Goal: Task Accomplishment & Management: Use online tool/utility

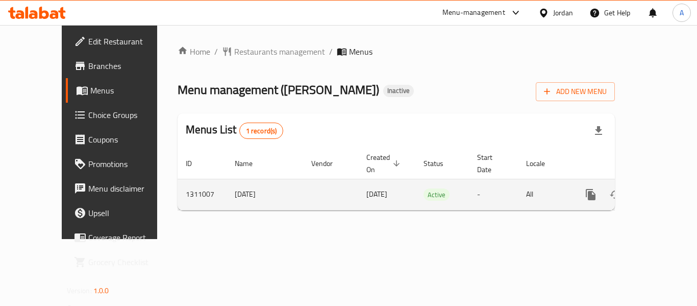
click at [654, 189] on link "enhanced table" at bounding box center [664, 194] width 24 height 24
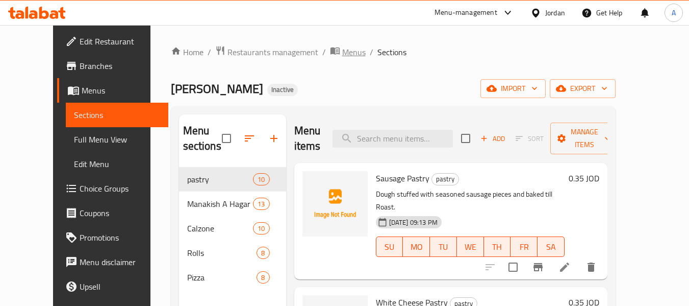
click at [342, 54] on span "Menus" at bounding box center [353, 52] width 23 height 12
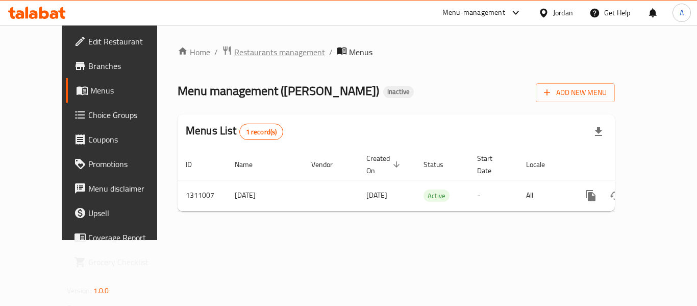
click at [252, 54] on span "Restaurants management" at bounding box center [279, 52] width 91 height 12
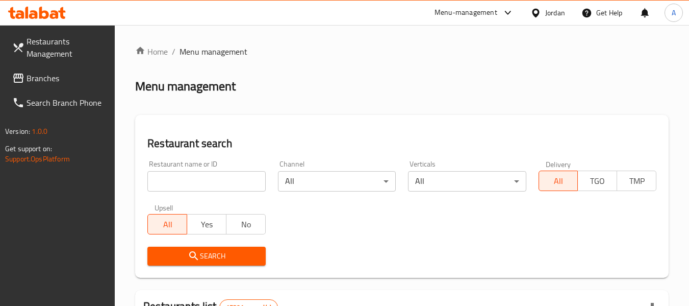
click at [71, 86] on link "Branches" at bounding box center [59, 78] width 111 height 24
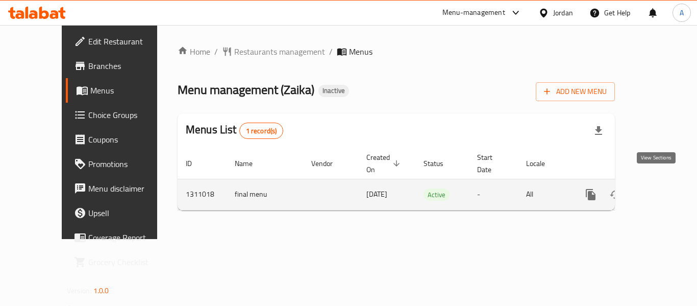
click at [658, 188] on icon "enhanced table" at bounding box center [664, 194] width 12 height 12
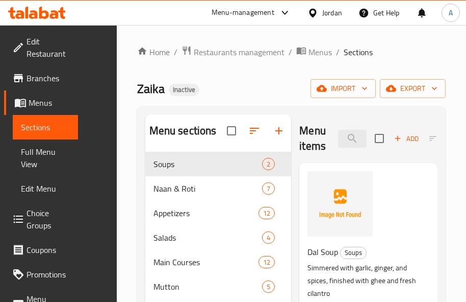
click at [245, 85] on div "Zaika Inactive import export" at bounding box center [291, 88] width 309 height 19
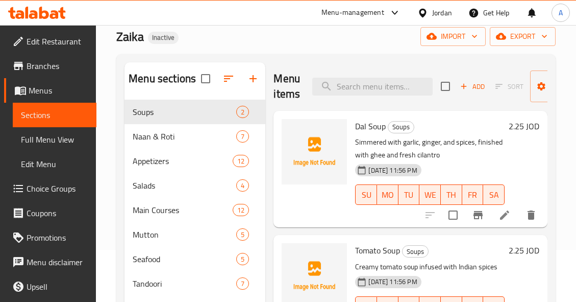
scroll to position [51, 0]
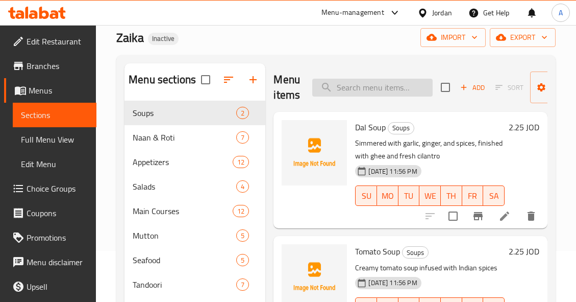
click at [338, 83] on input "search" at bounding box center [372, 88] width 120 height 18
paste input "Seasonal Vegetable Salad"
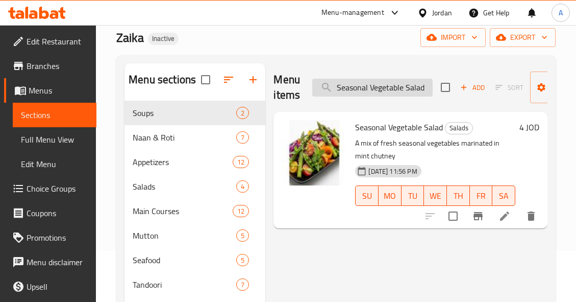
click at [412, 83] on input "Seasonal Vegetable Salad" at bounding box center [372, 88] width 120 height 18
paste input "hrimp Curry"
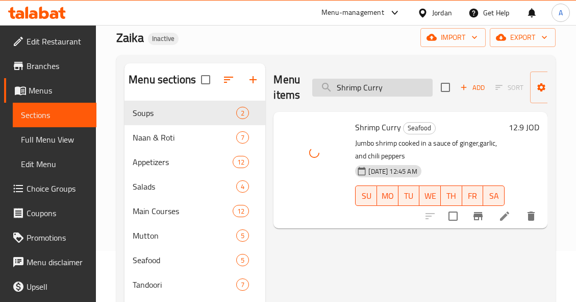
click at [416, 87] on input "Shrimp Curry" at bounding box center [372, 88] width 120 height 18
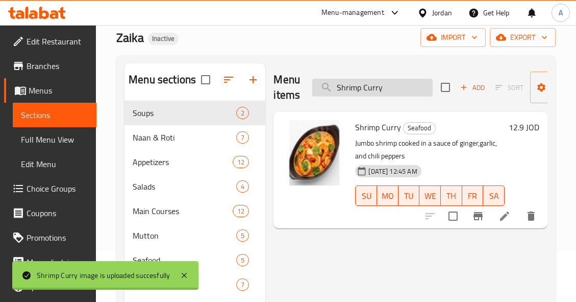
click at [416, 87] on input "Shrimp Curry" at bounding box center [372, 88] width 120 height 18
paste input "Masala"
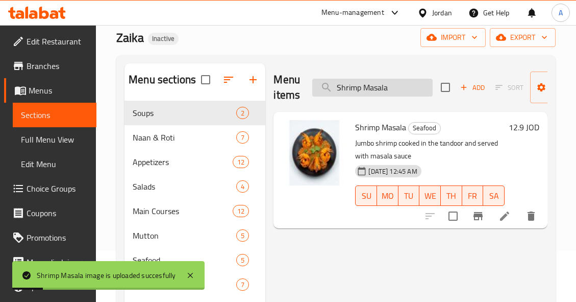
click at [400, 85] on input "Shrimp Masala" at bounding box center [372, 88] width 120 height 18
paste input "oft Drinks"
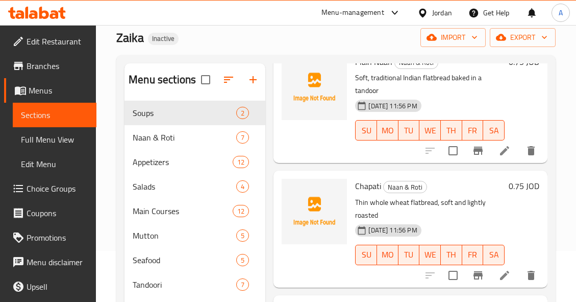
scroll to position [0, 0]
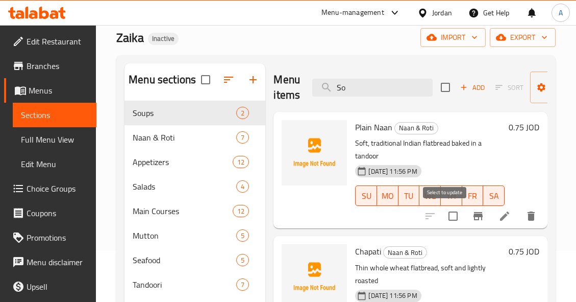
type input "S"
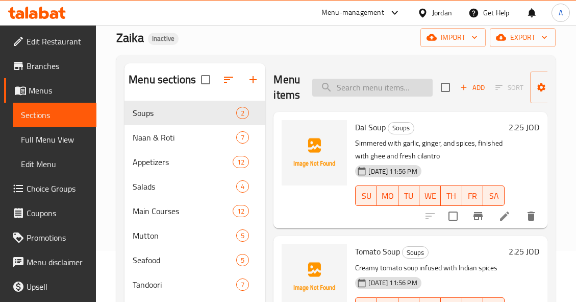
click at [384, 90] on input "search" at bounding box center [372, 88] width 120 height 18
paste input "Strawberry Lassi"
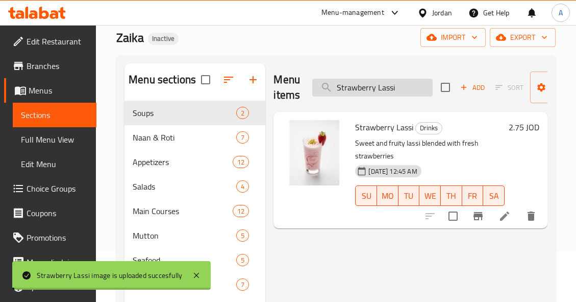
click at [400, 96] on input "Strawberry Lassi" at bounding box center [372, 88] width 120 height 18
paste input "uffed Keema Paratha"
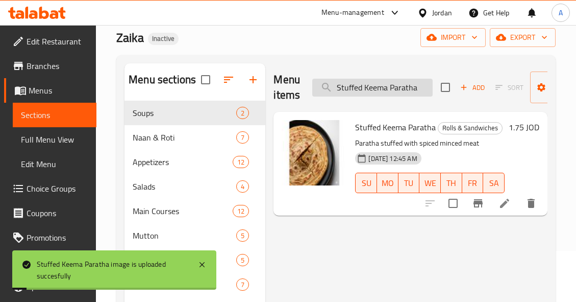
click at [396, 95] on input "Stuffed Keema Paratha" at bounding box center [372, 88] width 120 height 18
paste input "Vegetables"
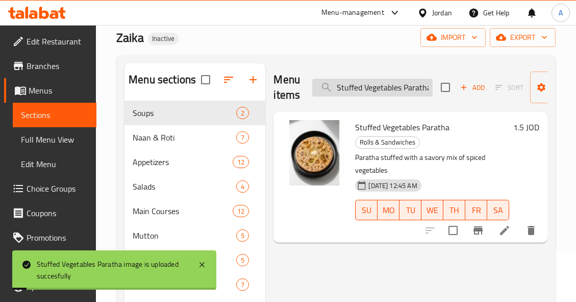
click at [394, 87] on input "Stuffed Vegetables Paratha" at bounding box center [372, 88] width 120 height 18
paste input "Tandoori Mutton Chops"
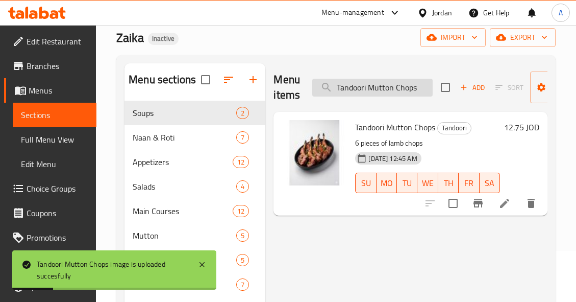
click at [421, 79] on input "Tandoori Mutton Chops" at bounding box center [372, 88] width 120 height 18
paste input "Seekh kabab"
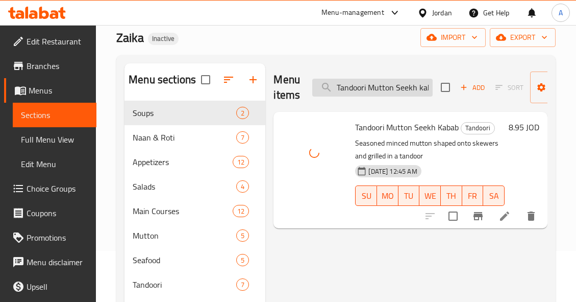
click at [393, 91] on input "Tandoori Mutton Seekh kabab" at bounding box center [372, 88] width 120 height 18
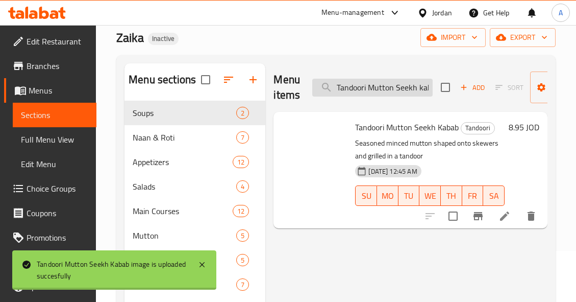
click at [393, 91] on input "Tandoori Mutton Seekh kabab" at bounding box center [372, 88] width 120 height 18
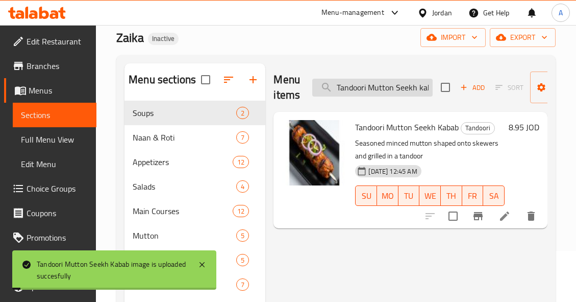
click at [393, 91] on input "Tandoori Mutton Seekh kabab" at bounding box center [372, 88] width 120 height 18
paste input "Pomfret Fish"
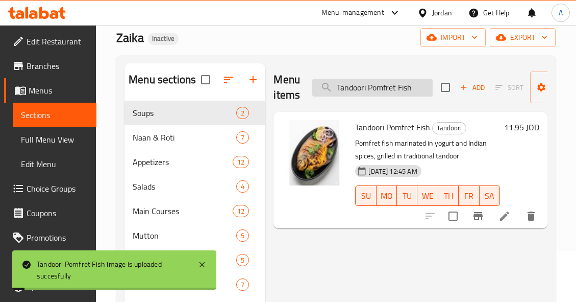
click at [416, 92] on input "Tandoori Pomfret Fish" at bounding box center [372, 88] width 120 height 18
paste input "Tiger Prawns"
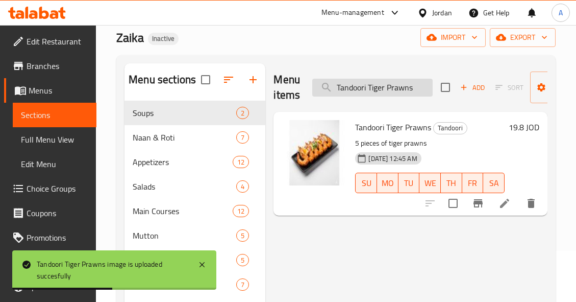
click at [421, 87] on input "Tandoori Tiger Prawns" at bounding box center [372, 88] width 120 height 18
paste input "omato Soup"
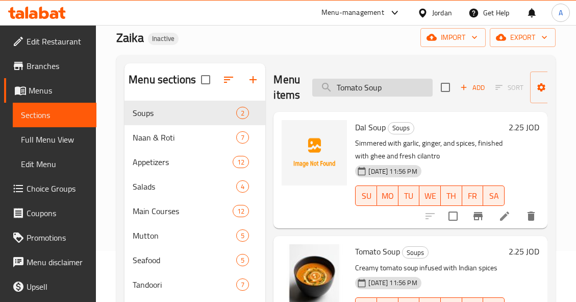
click at [388, 93] on input "Tomato Soup" at bounding box center [372, 88] width 120 height 18
paste input "urkish Coffee"
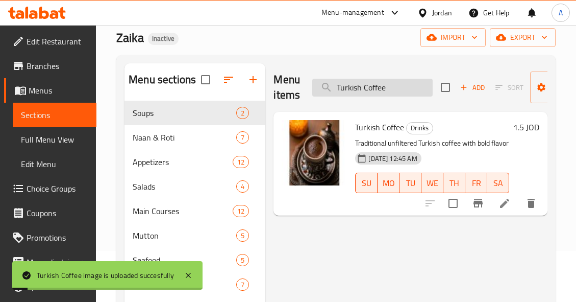
click at [394, 82] on input "Turkish Coffee" at bounding box center [372, 88] width 120 height 18
paste input "Vegetable Biryani"
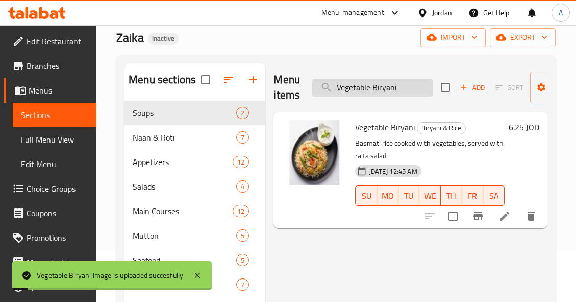
click at [420, 94] on input "Vegetable Biryani" at bounding box center [372, 88] width 120 height 18
paste input "Jalfrez"
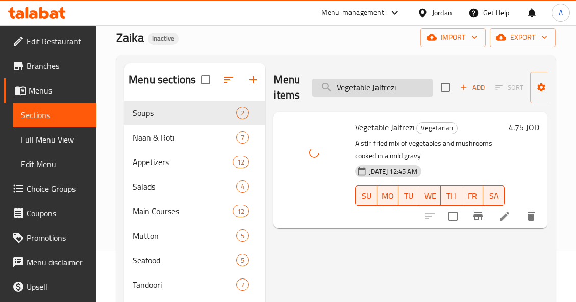
click at [398, 86] on input "Vegetable Jalfrezi" at bounding box center [372, 88] width 120 height 18
paste input "with Egg Roll"
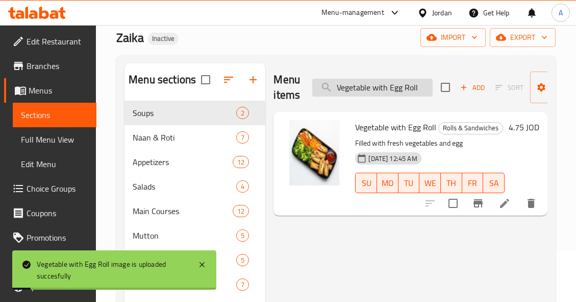
click at [410, 89] on input "Vegetable with Egg Roll" at bounding box center [372, 88] width 120 height 18
paste input "Water"
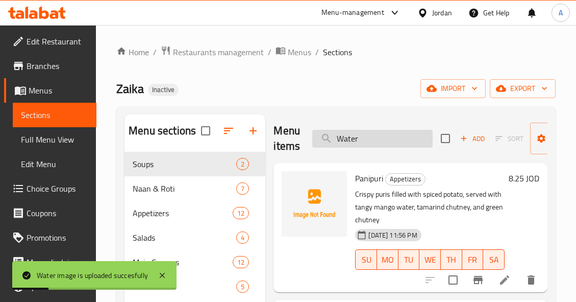
click at [389, 140] on input "Water" at bounding box center [372, 139] width 120 height 18
paste input "Mint Lassi"
click at [389, 140] on input "Mint Lassi" at bounding box center [372, 139] width 120 height 18
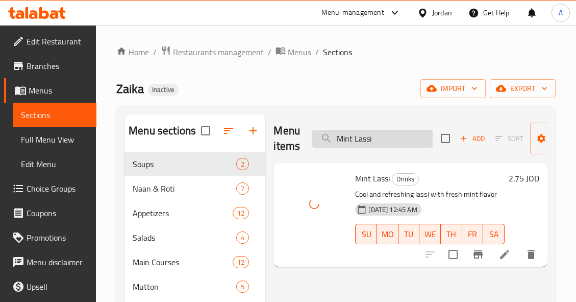
click at [416, 138] on input "Mint Lassi" at bounding box center [372, 139] width 120 height 18
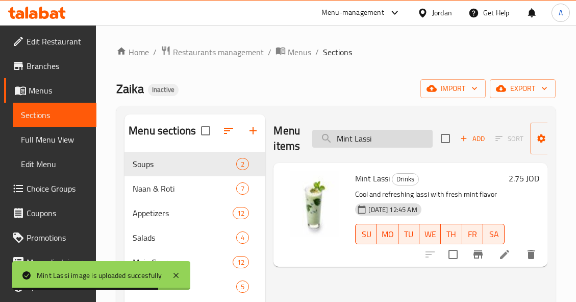
click at [397, 136] on input "Mint Lassi" at bounding box center [372, 139] width 120 height 18
paste input "ssi Rot"
click at [397, 136] on input "Mint Lassi" at bounding box center [372, 139] width 120 height 18
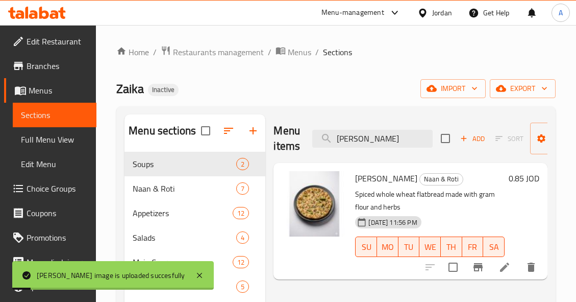
click at [398, 149] on div "Menu items Missi Roti Add Sort Manage items" at bounding box center [410, 138] width 274 height 48
click at [405, 142] on input "Missi Roti" at bounding box center [372, 139] width 120 height 18
paste input "x Vegetable Pakora"
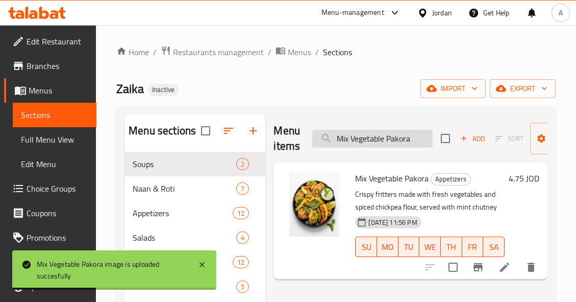
click at [412, 135] on input "Mix Vegetable Pakora" at bounding box center [372, 139] width 120 height 18
paste input "utton Bhuna Gosht"
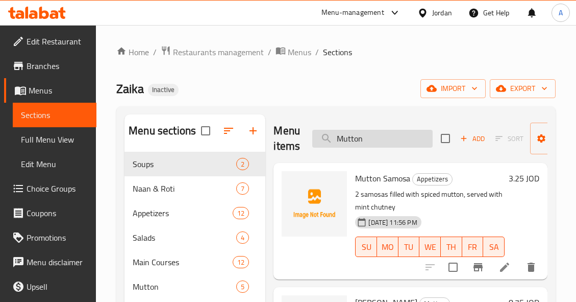
click at [385, 135] on input "Mutton" at bounding box center [372, 139] width 120 height 18
paste input "Bhuna Gosht"
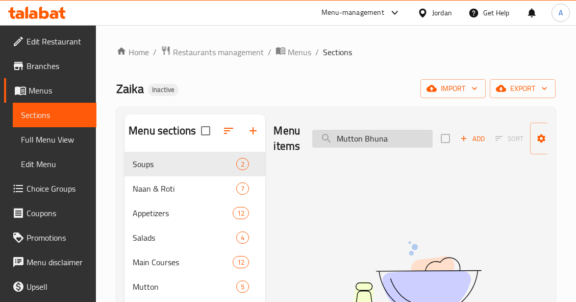
drag, startPoint x: 365, startPoint y: 138, endPoint x: 325, endPoint y: 142, distance: 40.0
click at [325, 142] on input "Mutton Bhuna" at bounding box center [372, 139] width 120 height 18
type input "Bhuna"
click at [386, 134] on input "Bhuna" at bounding box center [372, 139] width 120 height 18
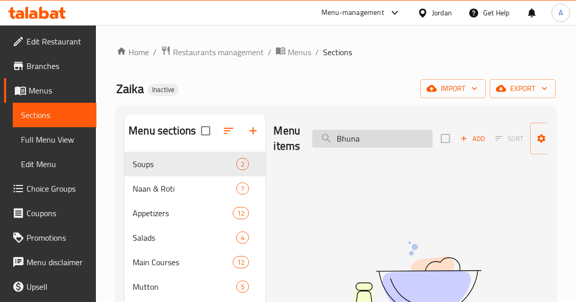
click at [386, 134] on input "Bhuna" at bounding box center [372, 139] width 120 height 18
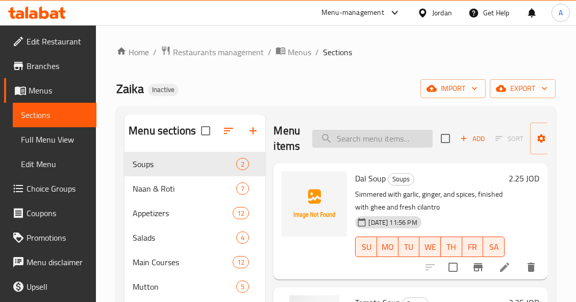
click at [387, 138] on input "search" at bounding box center [372, 139] width 120 height 18
paste input "Mutton Biryani"
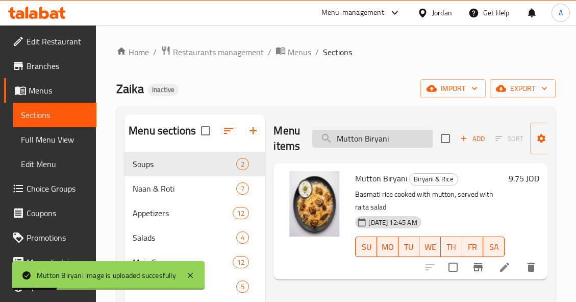
click at [414, 136] on input "Mutton Biryani" at bounding box center [372, 139] width 120 height 18
paste input "Curry"
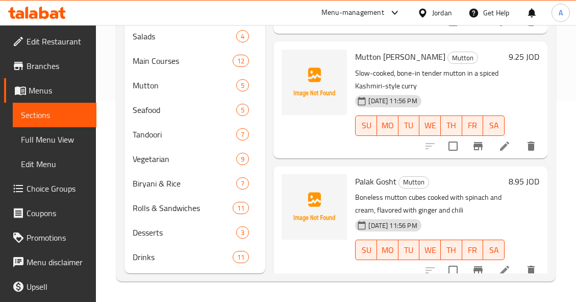
scroll to position [191, 0]
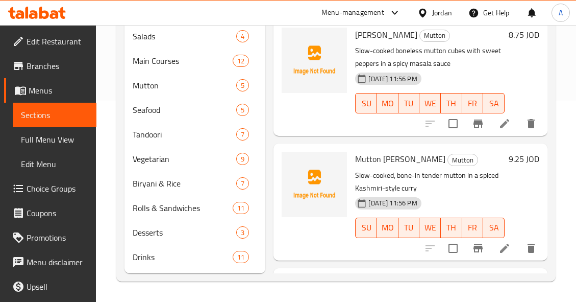
type input "Mutton"
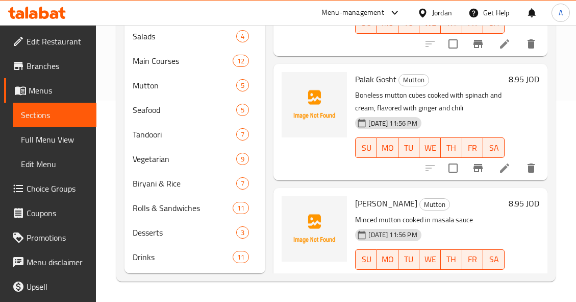
scroll to position [446, 0]
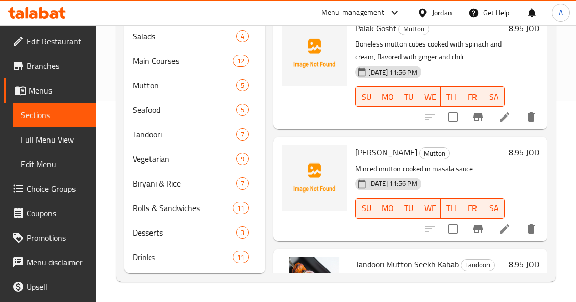
click at [399, 150] on span "Keema Masala" at bounding box center [386, 151] width 62 height 15
click at [399, 151] on span "Keema Masala" at bounding box center [386, 151] width 62 height 15
copy h6 "Keema Masala"
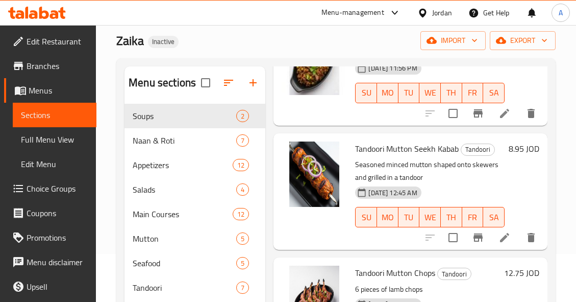
scroll to position [905, 0]
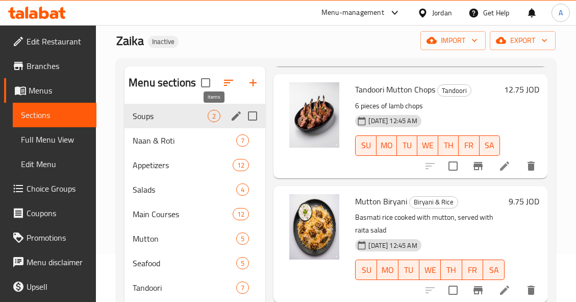
click at [220, 120] on div "Soups 2" at bounding box center [194, 116] width 141 height 24
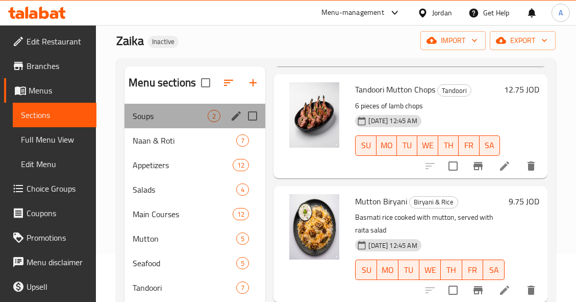
click at [220, 120] on div "Soups 2" at bounding box center [194, 116] width 141 height 24
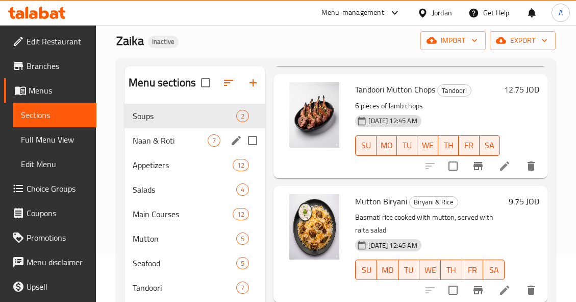
click at [223, 144] on div "Naan & Roti 7" at bounding box center [194, 140] width 141 height 24
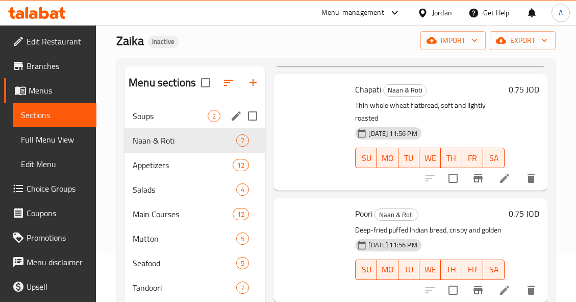
scroll to position [545, 0]
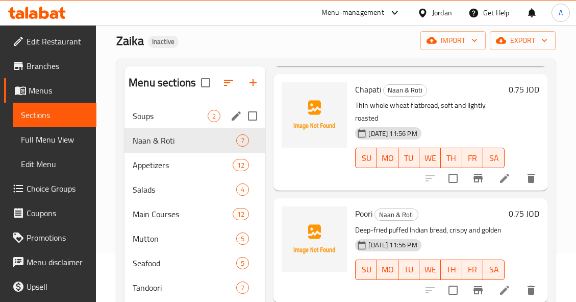
click at [227, 115] on div "Soups 2" at bounding box center [194, 116] width 141 height 24
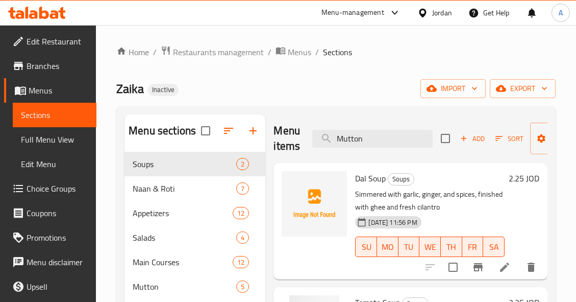
click at [372, 174] on span "Dal Soup" at bounding box center [370, 177] width 31 height 15
copy h6 "Dal Soup"
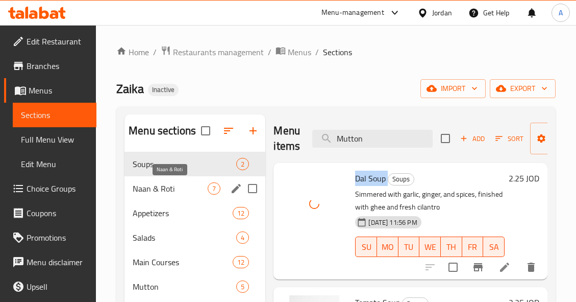
click at [207, 184] on span "Naan & Roti" at bounding box center [170, 188] width 75 height 12
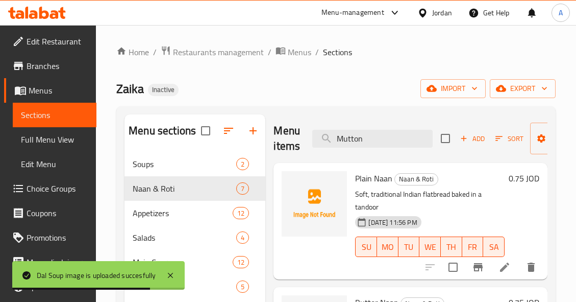
click at [383, 174] on span "Plain Naan" at bounding box center [373, 177] width 37 height 15
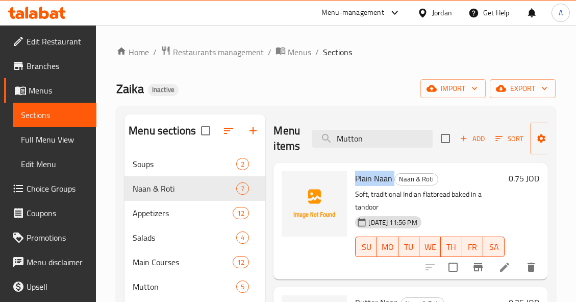
copy h6 "Plain Naan"
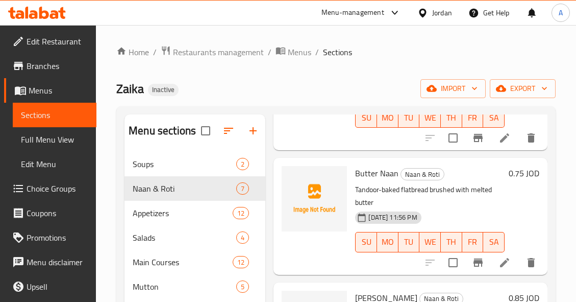
scroll to position [153, 0]
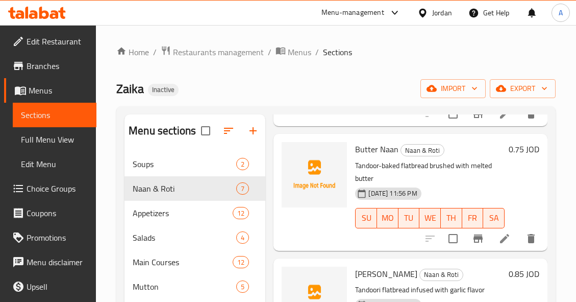
click at [382, 149] on span "Butter Naan" at bounding box center [376, 148] width 43 height 15
click at [386, 149] on span "Butter Naan" at bounding box center [376, 148] width 43 height 15
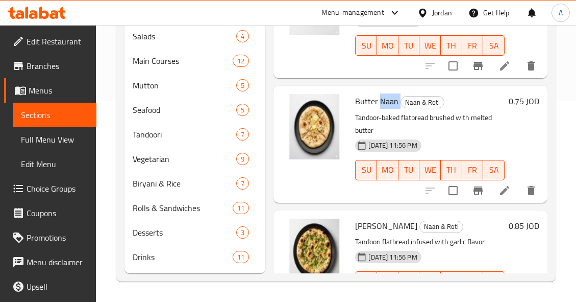
scroll to position [0, 0]
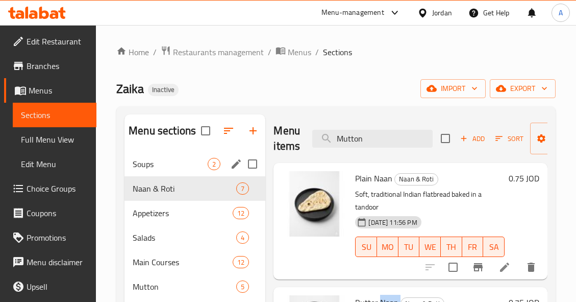
click at [209, 164] on span "2" at bounding box center [214, 164] width 12 height 10
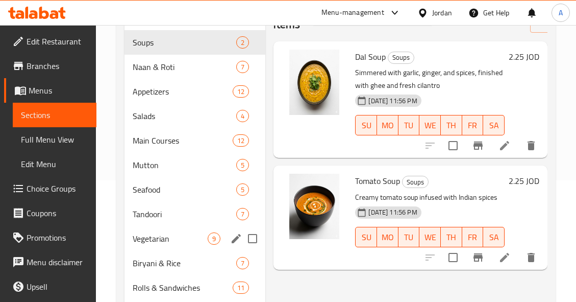
scroll to position [48, 0]
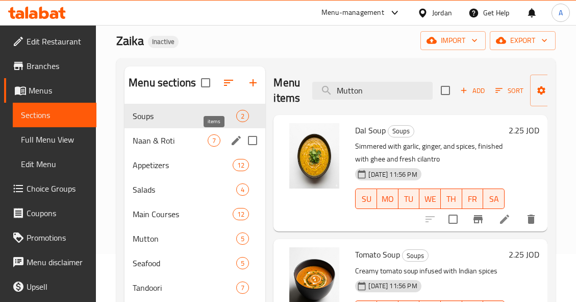
click at [208, 137] on span "7" at bounding box center [214, 141] width 12 height 10
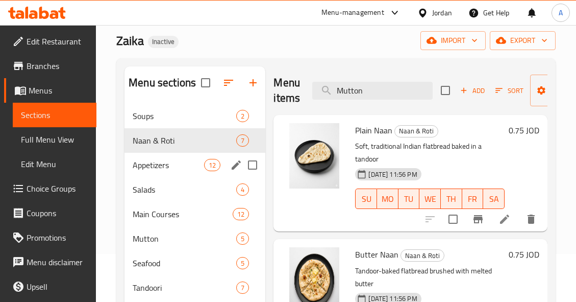
click at [213, 160] on span "12" at bounding box center [212, 165] width 15 height 10
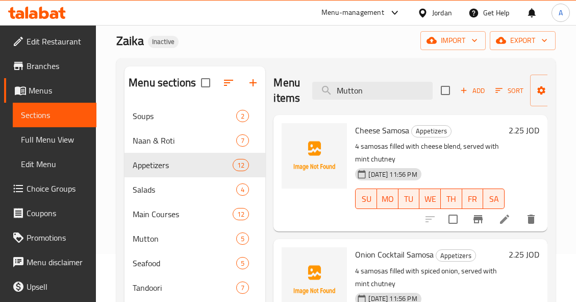
click at [398, 128] on span "Cheese Samosa" at bounding box center [382, 129] width 54 height 15
copy h6 "Cheese Samosa"
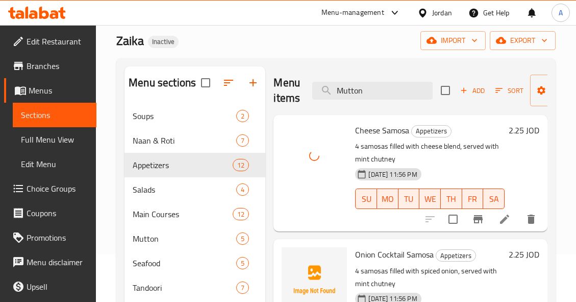
click at [412, 256] on span "Onion Cocktail Samosa" at bounding box center [394, 253] width 79 height 15
drag, startPoint x: 412, startPoint y: 256, endPoint x: 420, endPoint y: 253, distance: 8.7
click at [420, 253] on span "Onion Cocktail Samosa" at bounding box center [394, 253] width 79 height 15
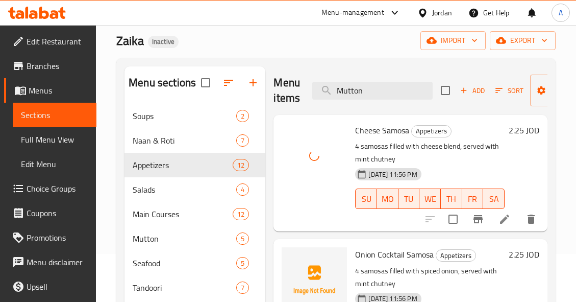
click at [417, 253] on span "Onion Cocktail Samosa" at bounding box center [394, 253] width 79 height 15
copy h6 "Samosa"
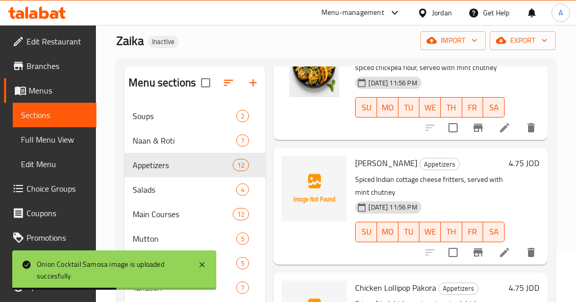
scroll to position [612, 0]
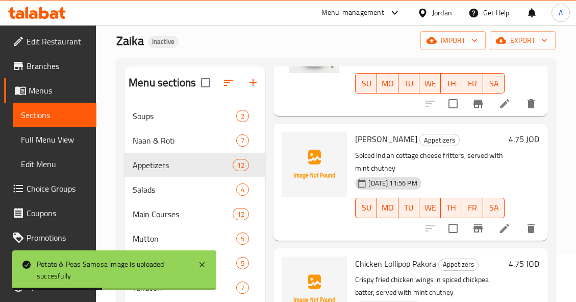
click at [395, 136] on span "Paneer Pakora" at bounding box center [386, 138] width 62 height 15
copy h6 "Pakora"
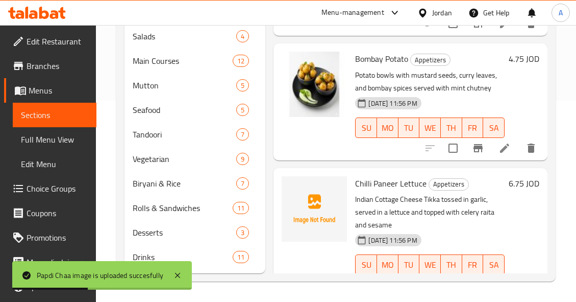
scroll to position [1230, 0]
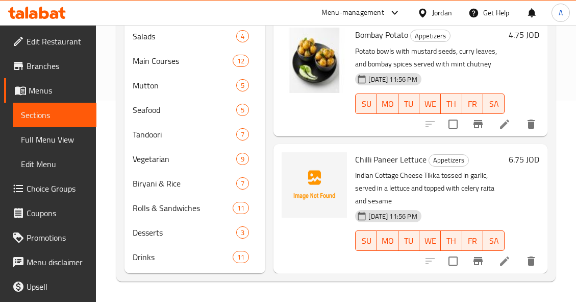
click at [379, 152] on span "Chilli Paneer Lettuce" at bounding box center [390, 159] width 71 height 15
copy span "Paneer"
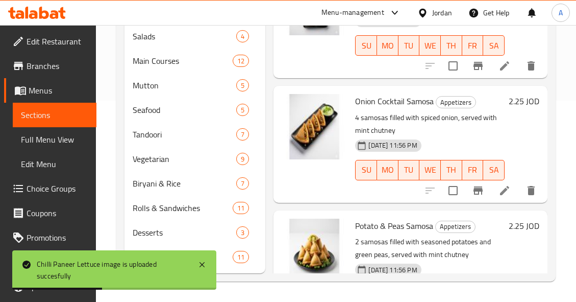
scroll to position [0, 0]
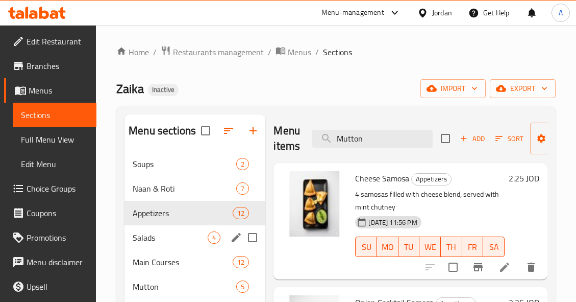
click at [221, 240] on div "Salads 4" at bounding box center [194, 237] width 141 height 24
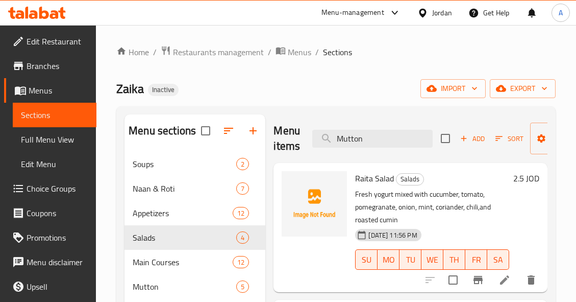
click at [381, 180] on span "Raita Salad" at bounding box center [374, 177] width 39 height 15
copy h6 "Raita Salad"
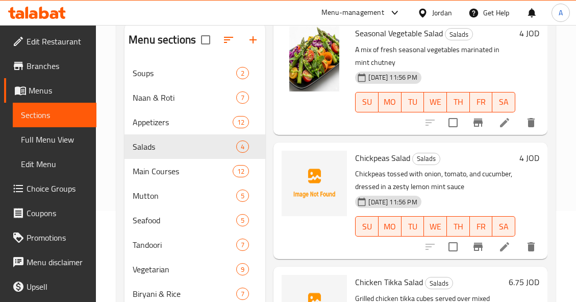
scroll to position [102, 0]
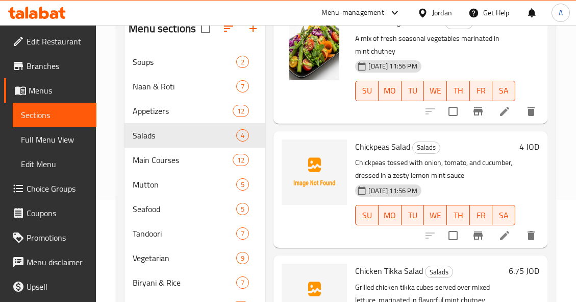
click at [384, 139] on span "Chickpeas Salad" at bounding box center [382, 146] width 55 height 15
click at [415, 141] on span "Salads" at bounding box center [426, 147] width 27 height 12
click at [402, 140] on span "Chickpeas Salad" at bounding box center [382, 146] width 55 height 15
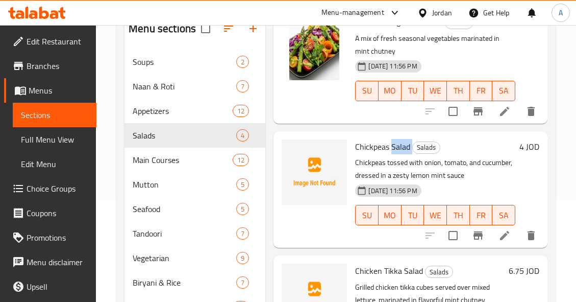
click at [402, 140] on span "Chickpeas Salad" at bounding box center [382, 146] width 55 height 15
copy h6 "Salad"
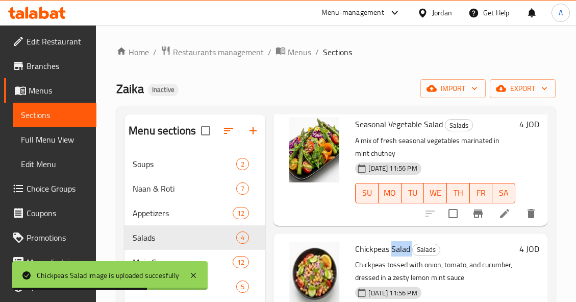
scroll to position [201, 0]
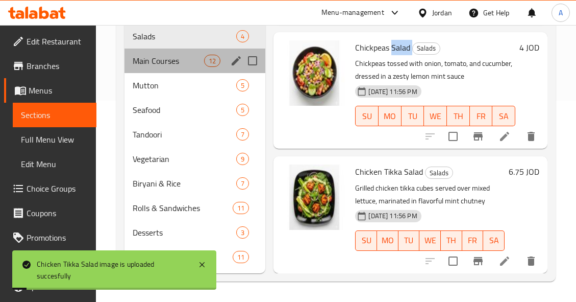
click at [222, 58] on div "Main Courses 12" at bounding box center [194, 60] width 141 height 24
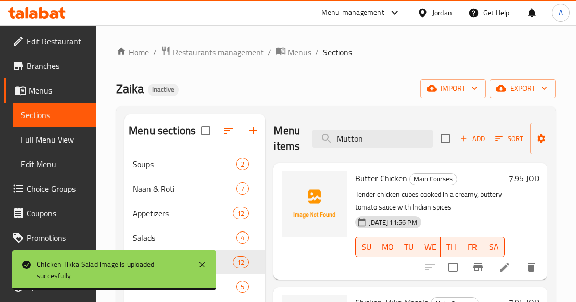
click at [380, 179] on span "Butter Chicken" at bounding box center [381, 177] width 52 height 15
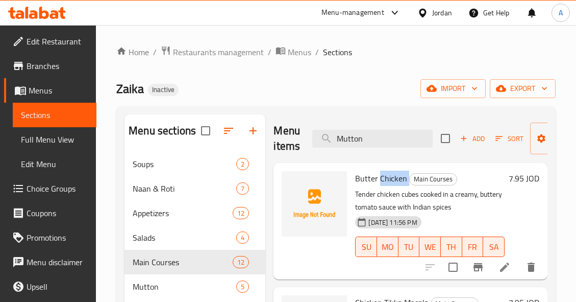
click at [380, 179] on span "Butter Chicken" at bounding box center [381, 177] width 52 height 15
click at [389, 174] on span "Butter Chicken" at bounding box center [381, 177] width 52 height 15
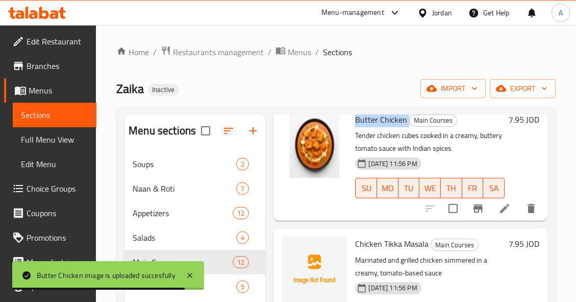
scroll to position [102, 0]
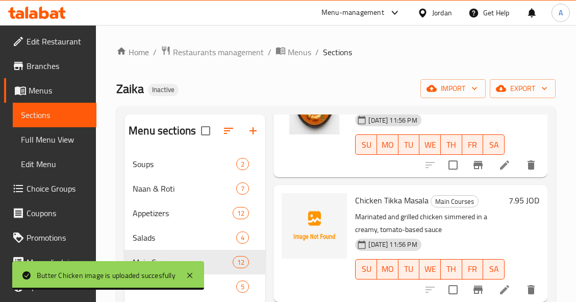
click at [389, 197] on span "Chicken Tikka Masala" at bounding box center [391, 199] width 73 height 15
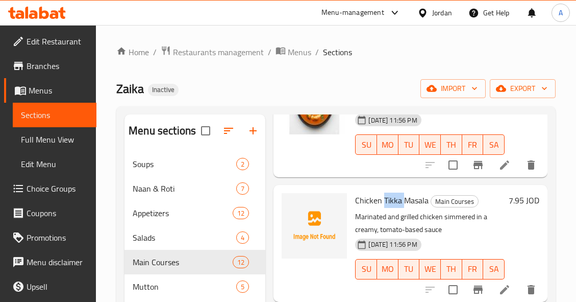
click at [389, 197] on span "Chicken Tikka Masala" at bounding box center [391, 199] width 73 height 15
copy h6 "Chicken Tikka Masala"
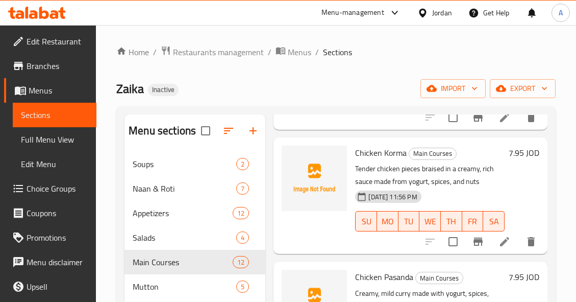
scroll to position [306, 0]
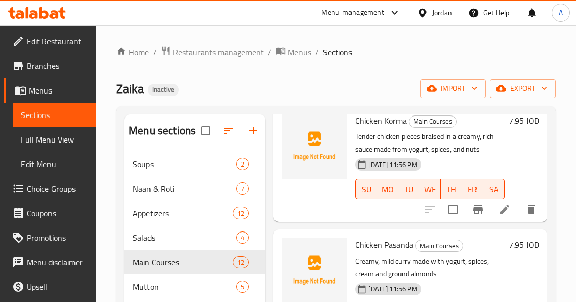
click at [383, 121] on span "Chicken Korma" at bounding box center [381, 120] width 52 height 15
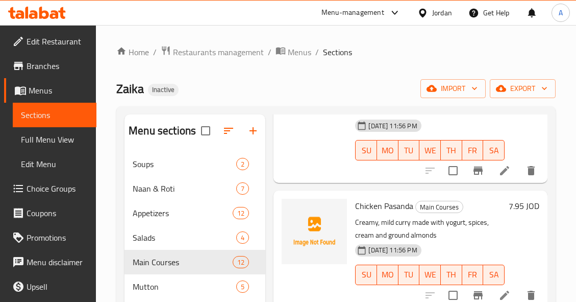
scroll to position [388, 0]
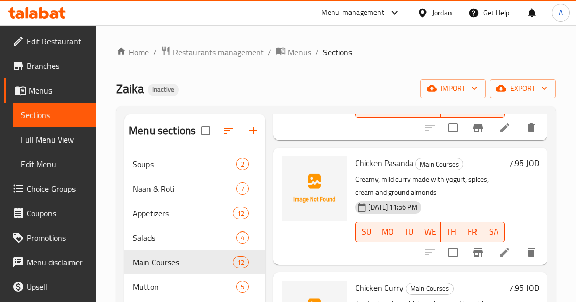
click at [381, 162] on span "Chicken Pasanda" at bounding box center [384, 162] width 58 height 15
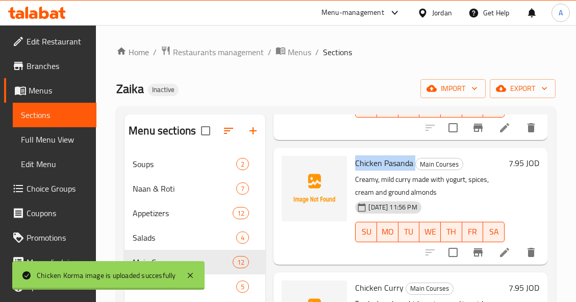
click at [381, 162] on span "Chicken Pasanda" at bounding box center [384, 162] width 58 height 15
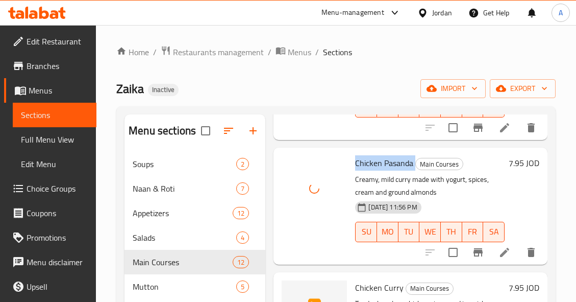
scroll to position [490, 0]
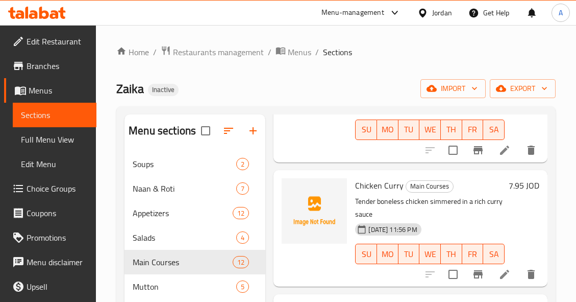
click at [386, 191] on span "Chicken Curry" at bounding box center [379, 185] width 48 height 15
click at [386, 187] on span "Chicken Curry" at bounding box center [379, 185] width 48 height 15
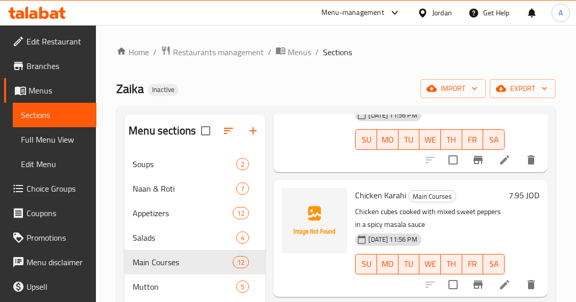
scroll to position [643, 0]
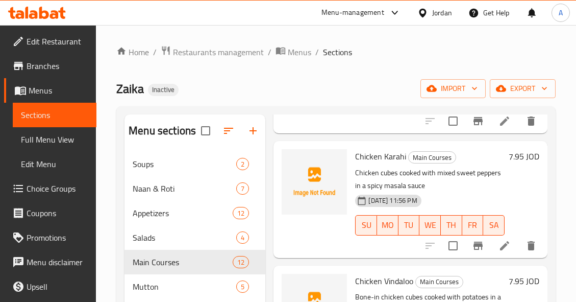
click at [395, 160] on span "Chicken Karahi" at bounding box center [380, 155] width 51 height 15
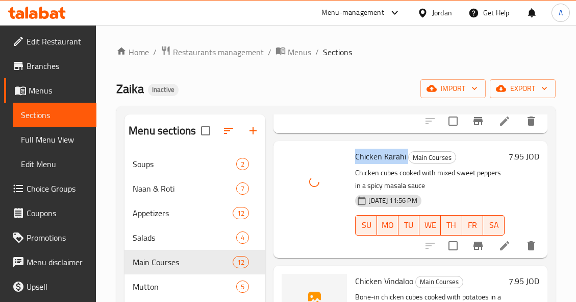
scroll to position [745, 0]
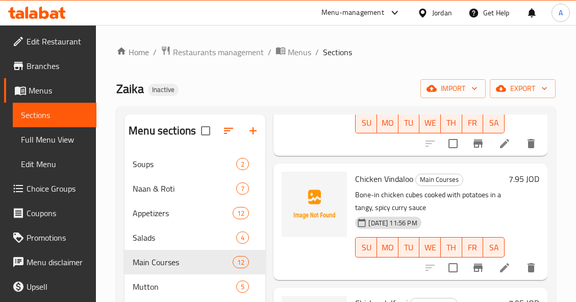
click at [394, 177] on span "Chicken Vindaloo" at bounding box center [384, 178] width 58 height 15
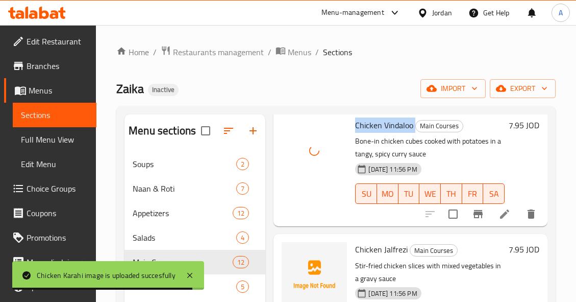
scroll to position [847, 0]
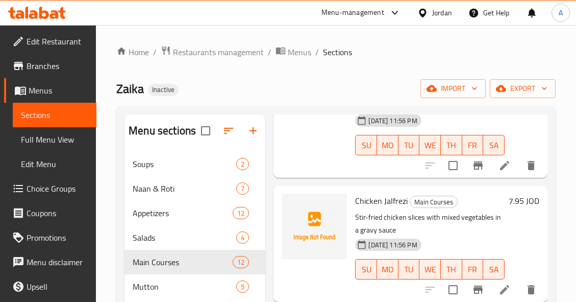
click at [402, 200] on span "Chicken Jalfrezi" at bounding box center [381, 200] width 53 height 15
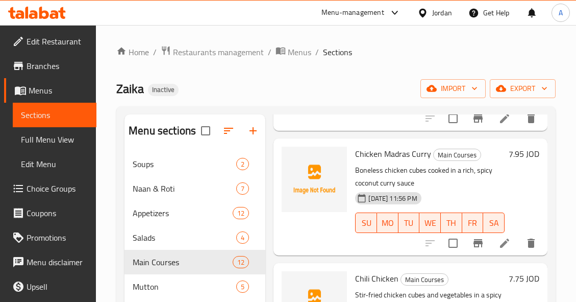
scroll to position [1000, 0]
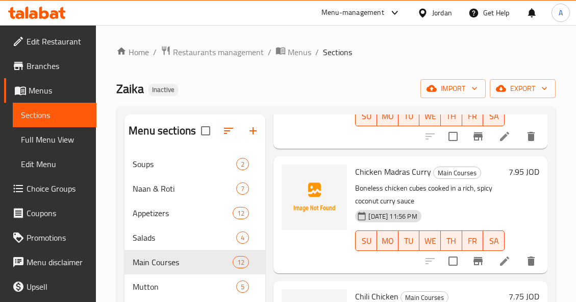
click at [416, 180] on div "Chicken Madras Curry Main Courses Boneless chicken cubes cooked in a rich, spic…" at bounding box center [430, 214] width 158 height 108
click at [420, 170] on span "Chicken Madras Curry" at bounding box center [393, 171] width 76 height 15
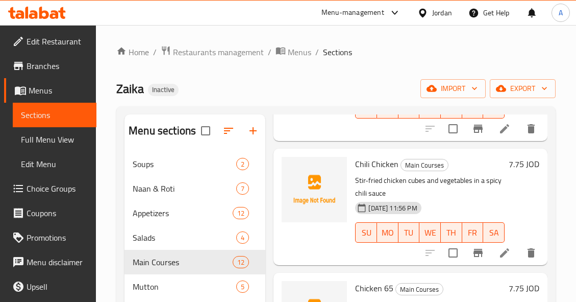
scroll to position [1153, 0]
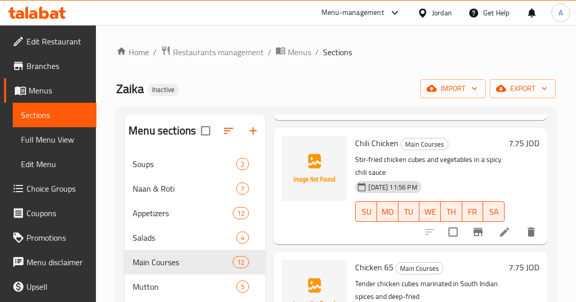
click at [386, 137] on span "Chili Chicken" at bounding box center [376, 142] width 43 height 15
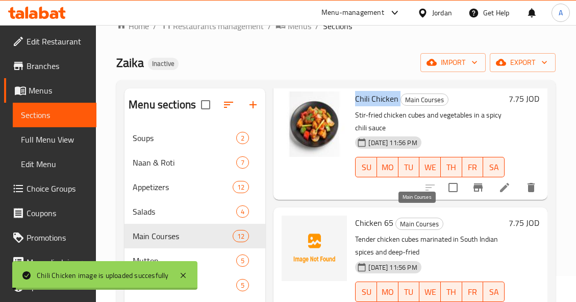
scroll to position [51, 0]
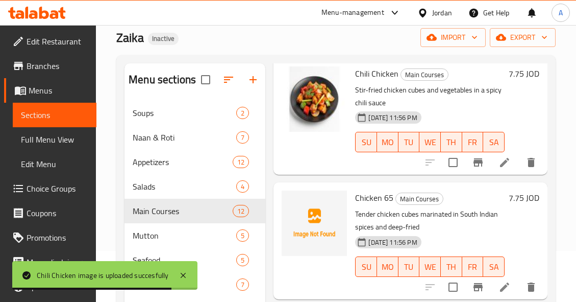
click at [379, 190] on span "Chicken 65" at bounding box center [374, 197] width 38 height 15
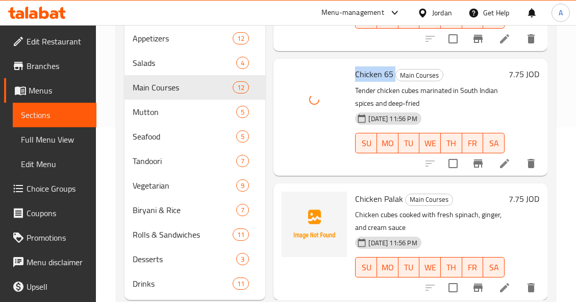
scroll to position [201, 0]
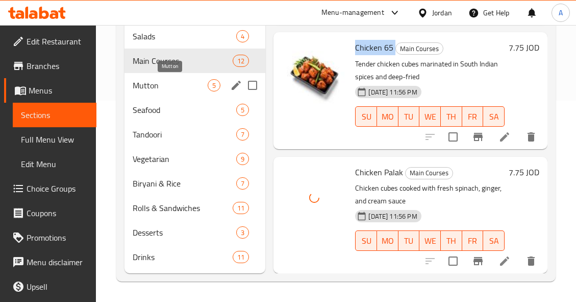
click at [202, 87] on span "Mutton" at bounding box center [170, 85] width 75 height 12
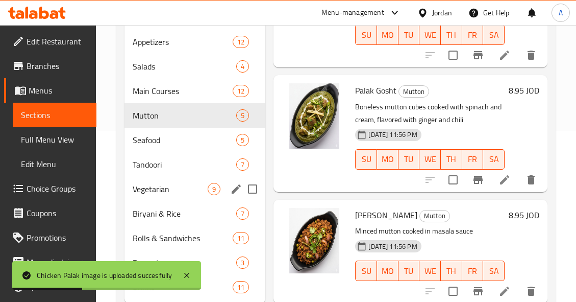
scroll to position [201, 0]
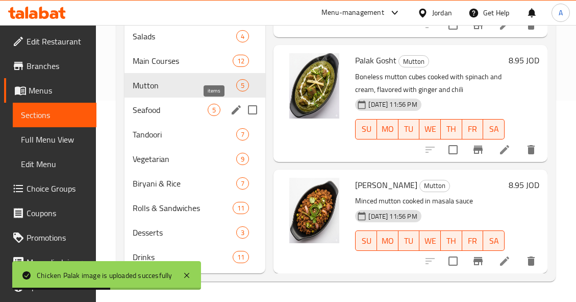
click at [209, 108] on span "5" at bounding box center [214, 110] width 12 height 10
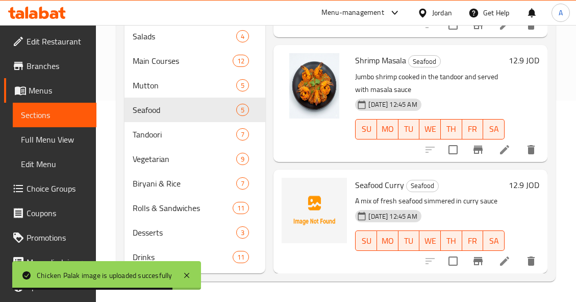
click at [380, 177] on span "Seafood Curry" at bounding box center [379, 184] width 49 height 15
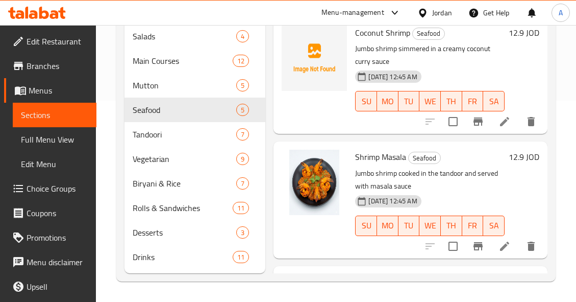
scroll to position [42, 0]
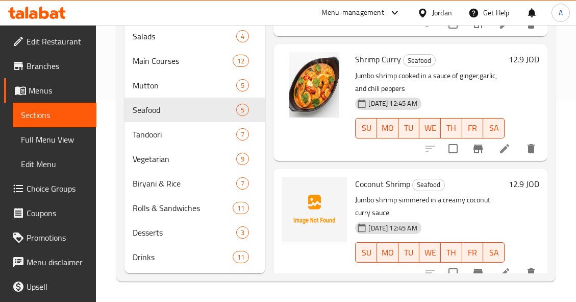
click at [391, 182] on span "Coconut Shrimp" at bounding box center [382, 183] width 55 height 15
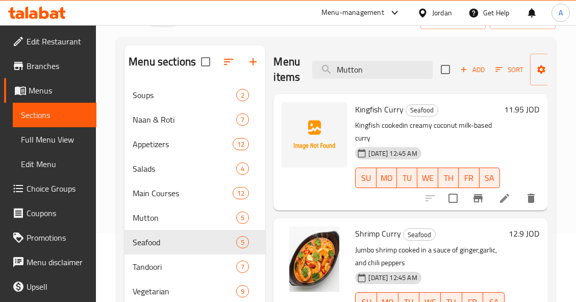
scroll to position [0, 0]
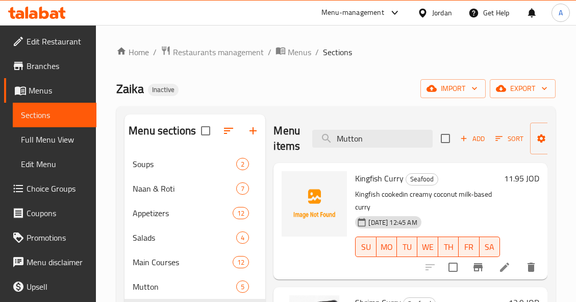
click at [380, 178] on span "Kingfish Curry" at bounding box center [379, 177] width 48 height 15
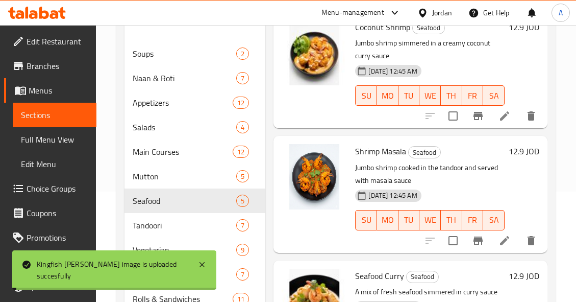
scroll to position [201, 0]
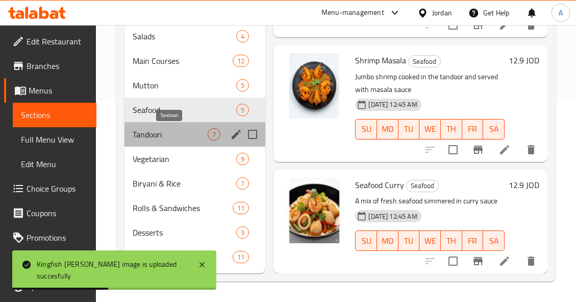
click at [199, 136] on span "Tandoori" at bounding box center [170, 134] width 75 height 12
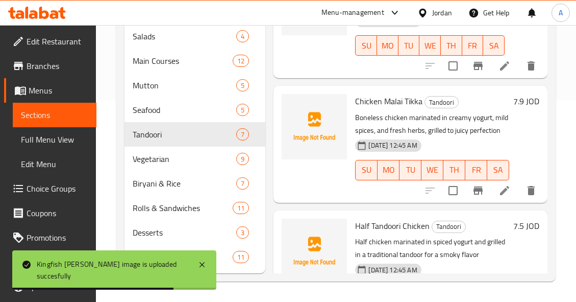
scroll to position [153, 0]
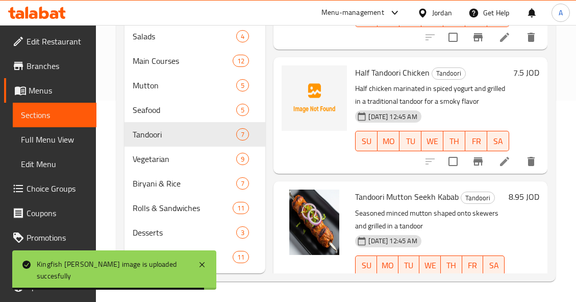
click at [405, 80] on span "Half Tandoori Chicken" at bounding box center [392, 72] width 74 height 15
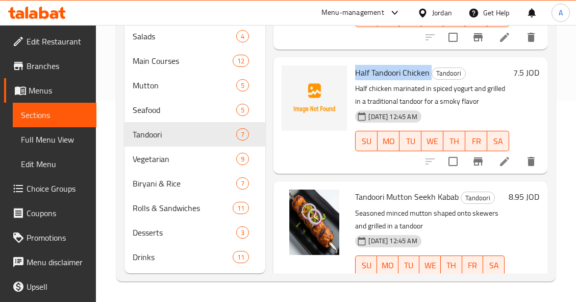
click at [405, 80] on span "Half Tandoori Chicken" at bounding box center [392, 72] width 74 height 15
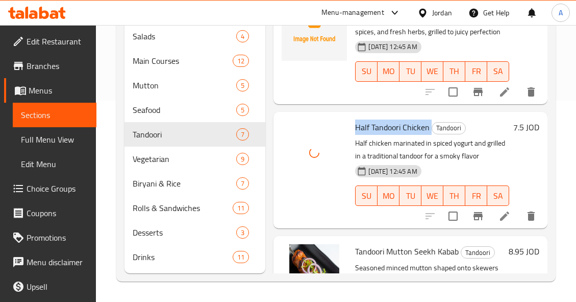
scroll to position [0, 0]
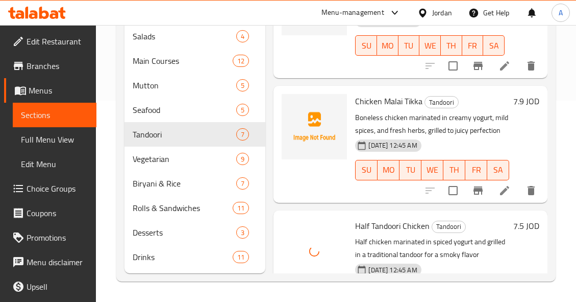
click at [383, 92] on div "Chicken Malai Tikka Tandoori Boneless chicken marinated in creamy yogurt, mild …" at bounding box center [432, 144] width 162 height 108
click at [391, 102] on span "Chicken Malai Tikka" at bounding box center [388, 100] width 67 height 15
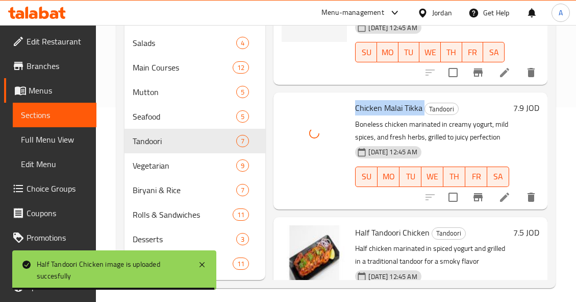
scroll to position [99, 0]
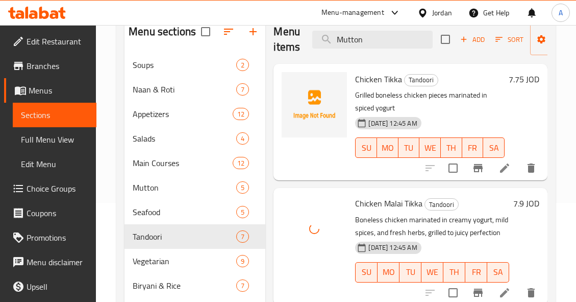
click at [394, 74] on span "Chicken Tikka" at bounding box center [378, 78] width 47 height 15
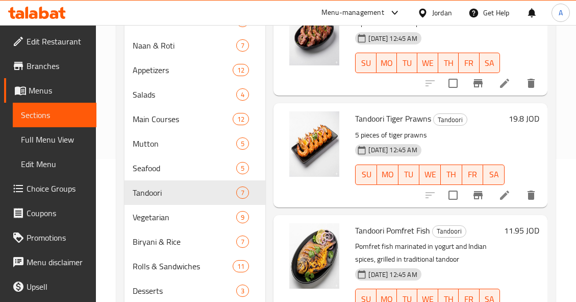
scroll to position [201, 0]
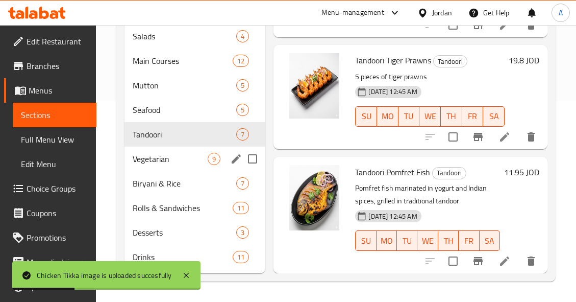
click at [221, 156] on div "Vegetarian 9" at bounding box center [194, 158] width 141 height 24
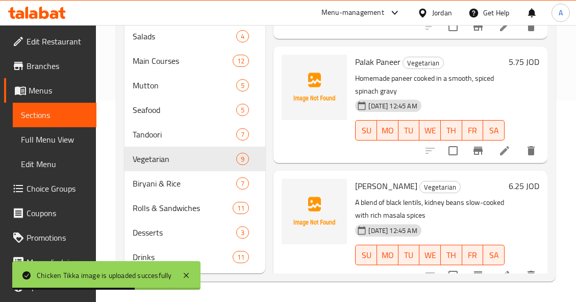
scroll to position [807, 0]
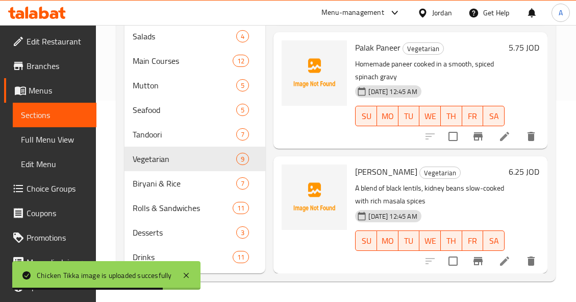
click at [374, 167] on span "Dal Makhani" at bounding box center [386, 171] width 62 height 15
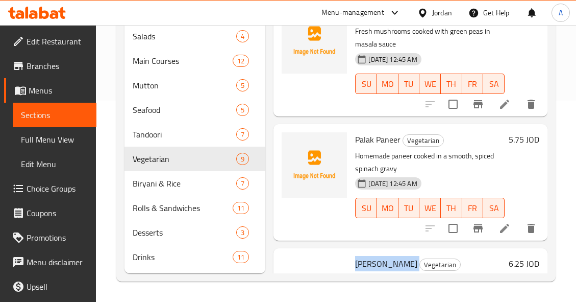
scroll to position [705, 0]
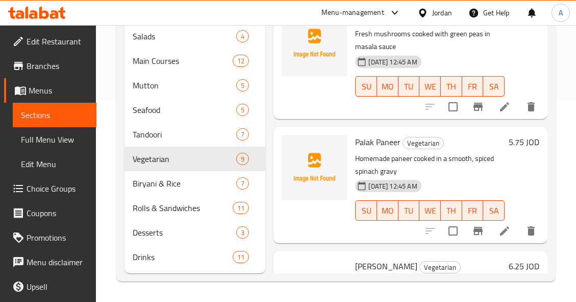
click at [388, 142] on span "Palak Paneer" at bounding box center [377, 141] width 45 height 15
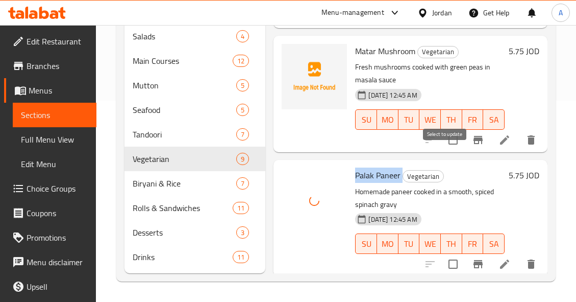
scroll to position [654, 0]
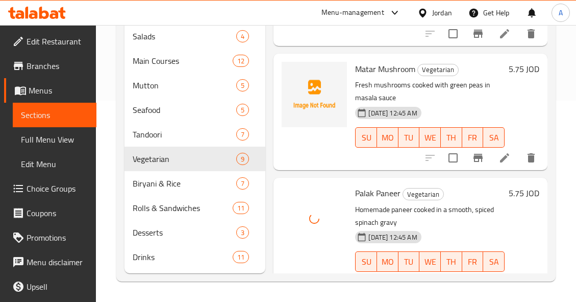
click at [408, 70] on span "Matar Mushroom" at bounding box center [385, 68] width 60 height 15
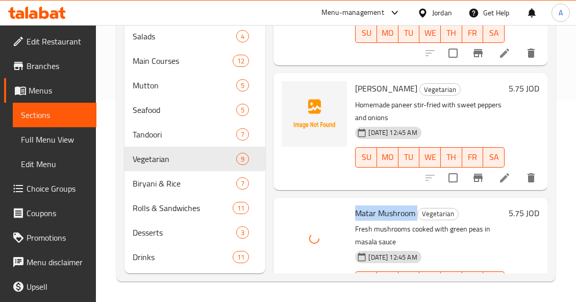
scroll to position [501, 0]
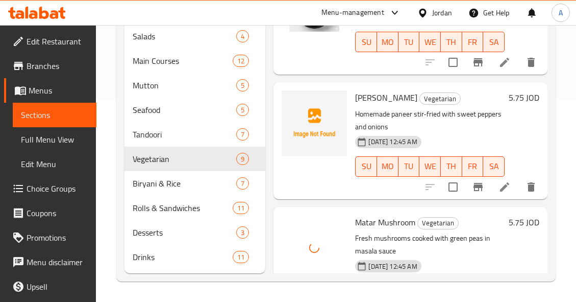
click at [382, 93] on span "Paneer Jalfrezi" at bounding box center [386, 97] width 62 height 15
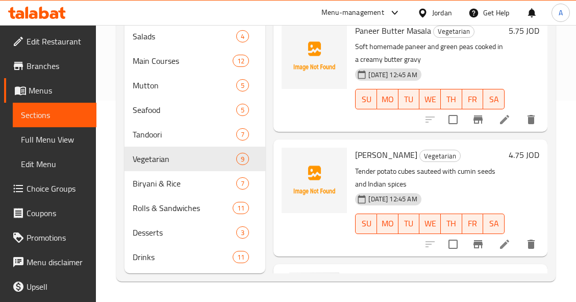
scroll to position [194, 0]
click at [368, 155] on span "Jeera Aloo" at bounding box center [386, 154] width 62 height 15
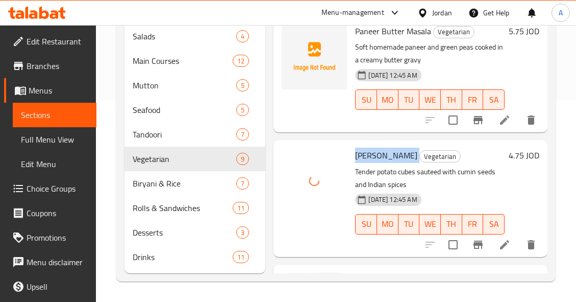
scroll to position [92, 0]
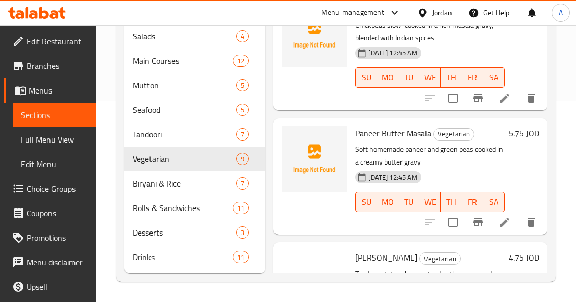
click at [402, 135] on span "Paneer Butter Masala" at bounding box center [393, 133] width 76 height 15
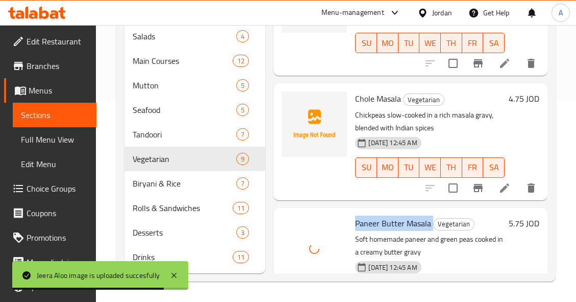
scroll to position [0, 0]
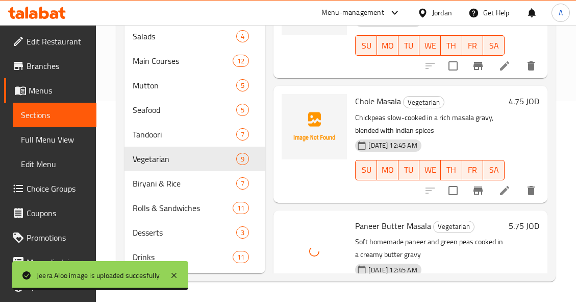
click at [392, 100] on span "Chole Masala" at bounding box center [378, 100] width 46 height 15
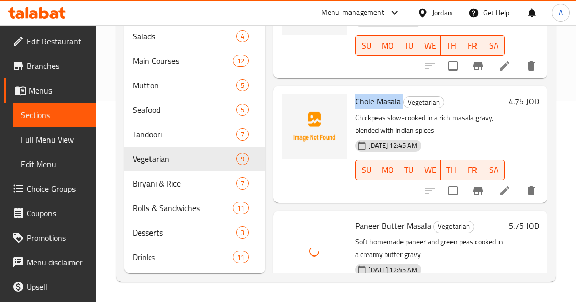
click at [392, 100] on span "Chole Masala" at bounding box center [378, 100] width 46 height 15
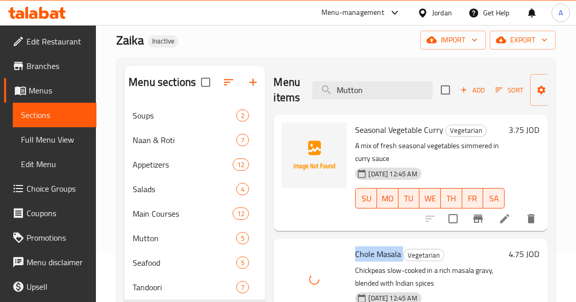
scroll to position [48, 0]
click at [397, 129] on span "Seasonal Vegetable Curry" at bounding box center [399, 129] width 88 height 15
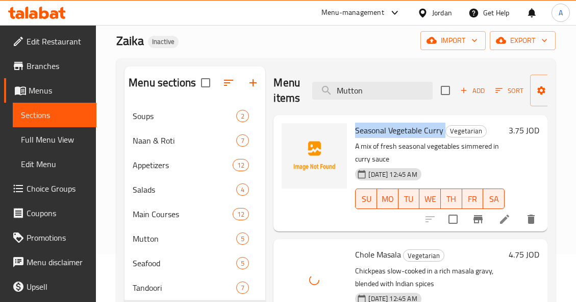
click at [397, 129] on span "Seasonal Vegetable Curry" at bounding box center [399, 129] width 88 height 15
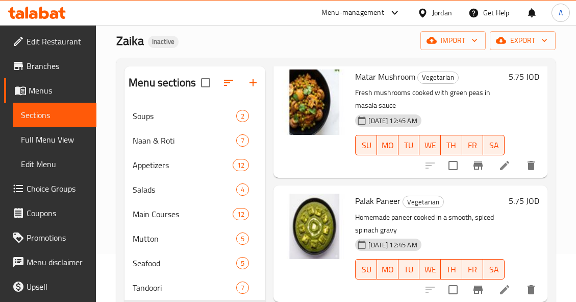
scroll to position [201, 0]
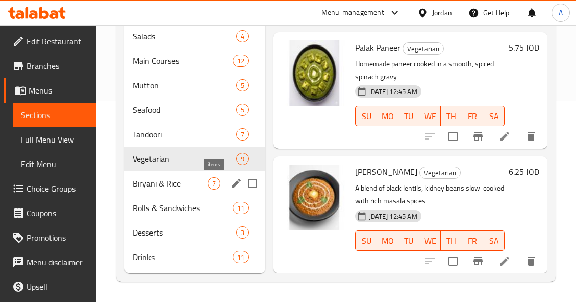
click at [213, 182] on span "7" at bounding box center [214, 184] width 12 height 10
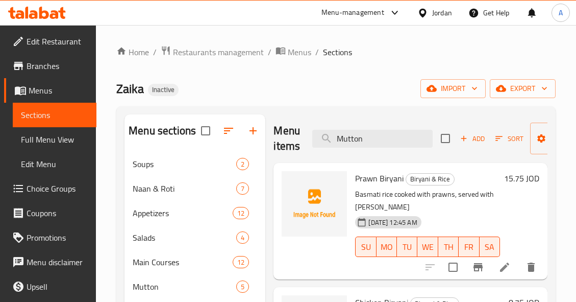
click at [396, 182] on span "Prawn Biryani" at bounding box center [379, 177] width 48 height 15
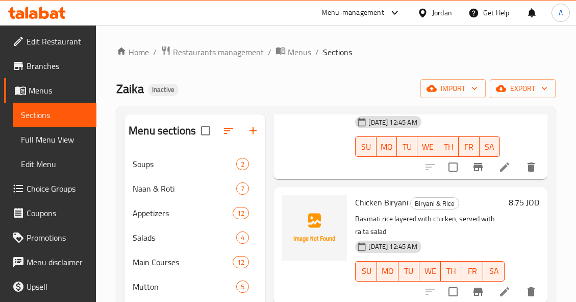
scroll to position [153, 0]
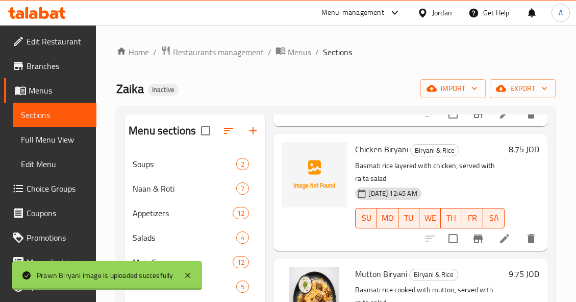
click at [384, 146] on span "Chicken Biryani" at bounding box center [381, 148] width 53 height 15
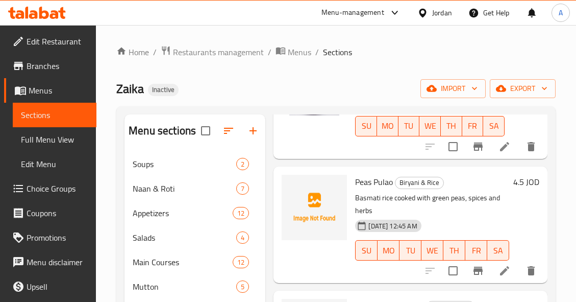
scroll to position [510, 0]
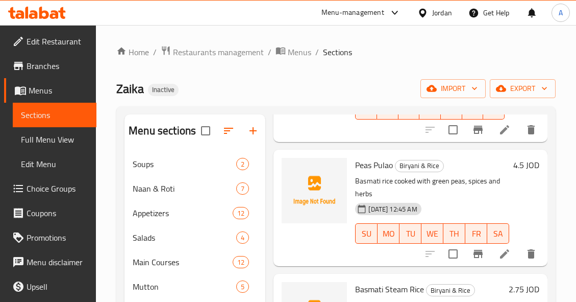
click at [382, 166] on span "Peas Pulao" at bounding box center [374, 164] width 38 height 15
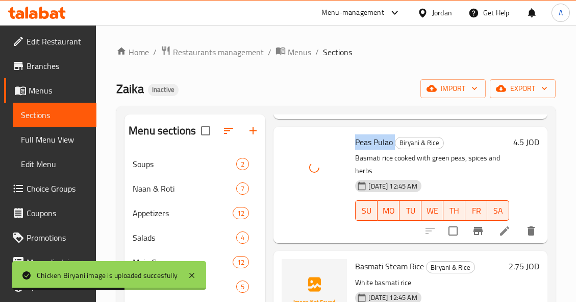
scroll to position [545, 0]
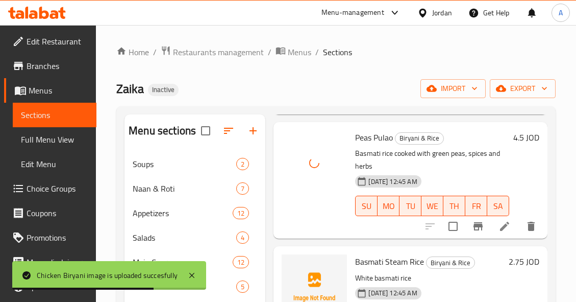
click at [413, 254] on span "Basmati Steam Rice" at bounding box center [389, 261] width 69 height 15
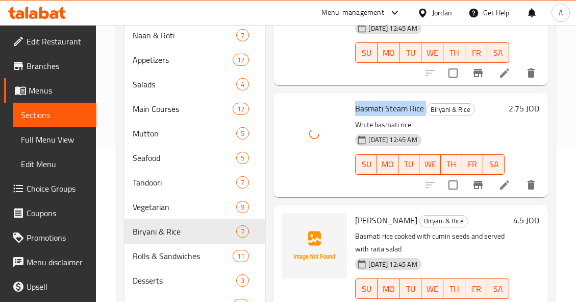
scroll to position [201, 0]
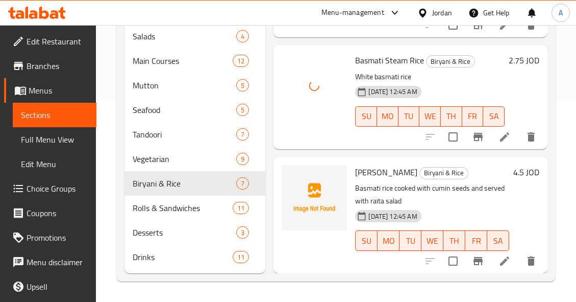
click at [372, 164] on span "Jeera Rice" at bounding box center [386, 171] width 62 height 15
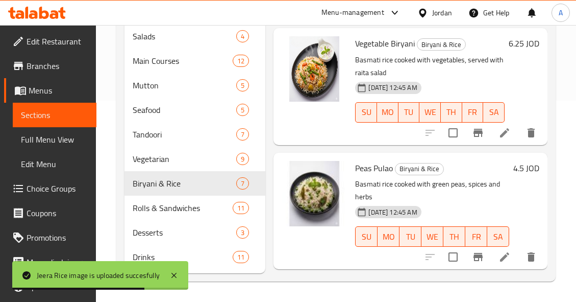
scroll to position [545, 0]
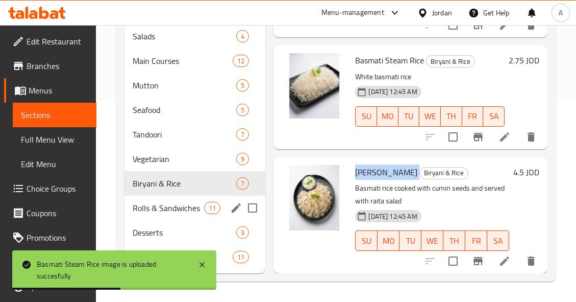
click at [219, 214] on div "Rolls & Sandwiches 11" at bounding box center [194, 207] width 141 height 24
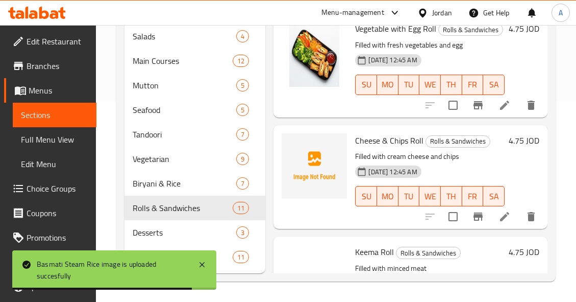
click at [392, 148] on span "Cheese & Chips Roll" at bounding box center [389, 140] width 68 height 15
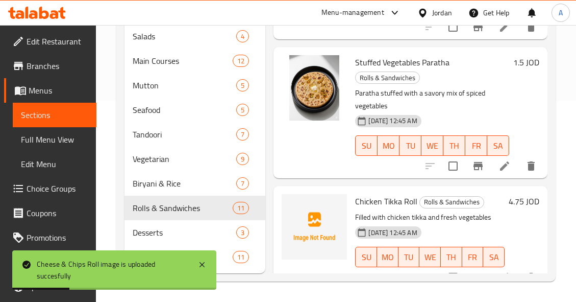
scroll to position [51, 0]
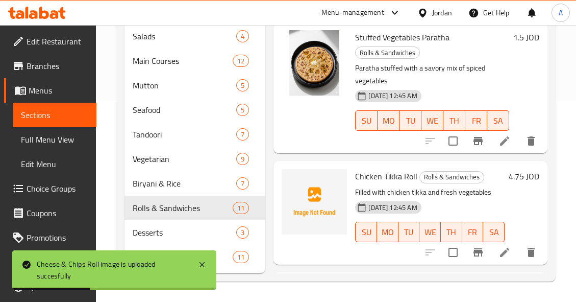
click at [398, 184] on span "Chicken Tikka Roll" at bounding box center [386, 175] width 62 height 15
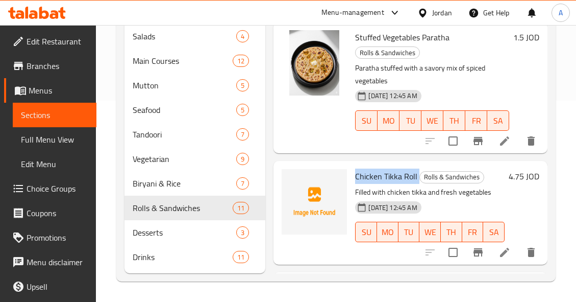
click at [394, 184] on span "Chicken Tikka Roll" at bounding box center [386, 175] width 62 height 15
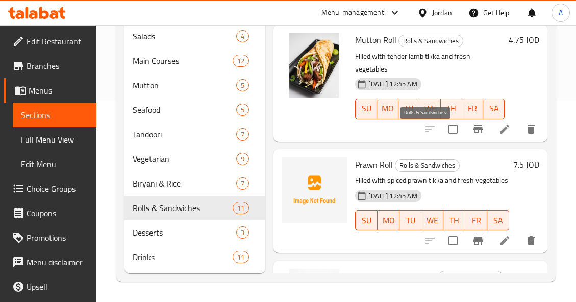
scroll to position [357, 0]
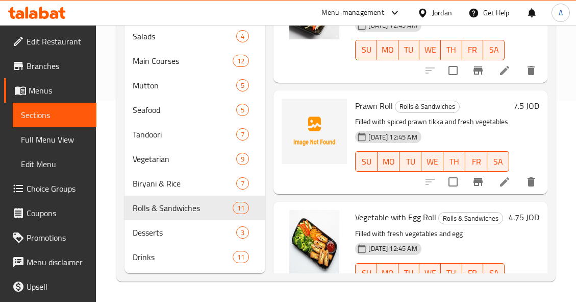
click at [382, 113] on span "Prawn Roll" at bounding box center [374, 105] width 38 height 15
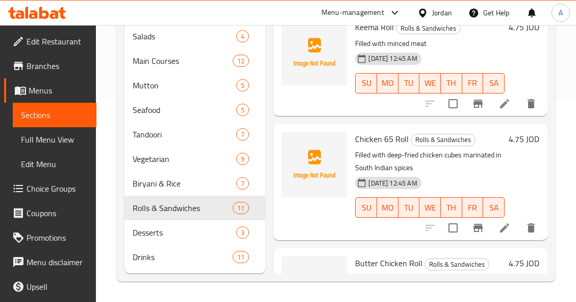
scroll to position [663, 0]
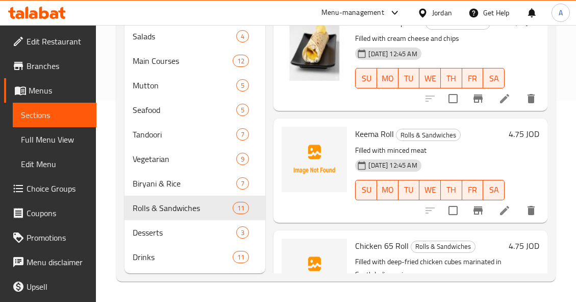
click at [387, 141] on span "Keema Roll" at bounding box center [374, 133] width 39 height 15
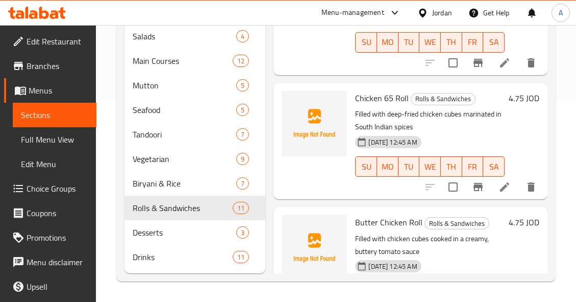
scroll to position [816, 0]
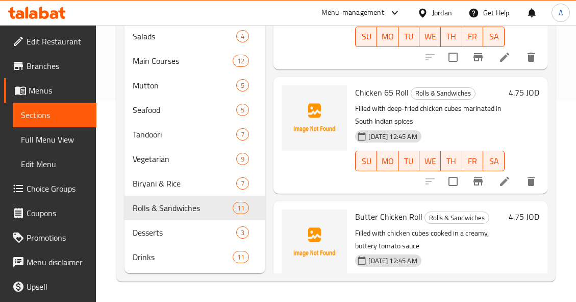
click at [405, 100] on span "Chicken 65 Roll" at bounding box center [382, 92] width 54 height 15
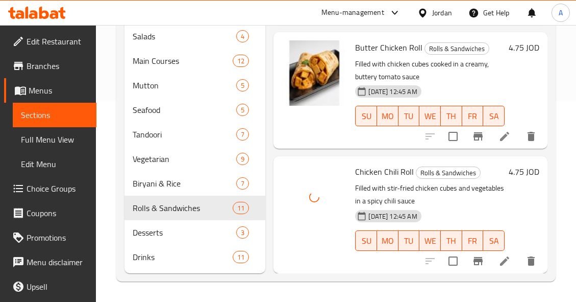
scroll to position [1034, 0]
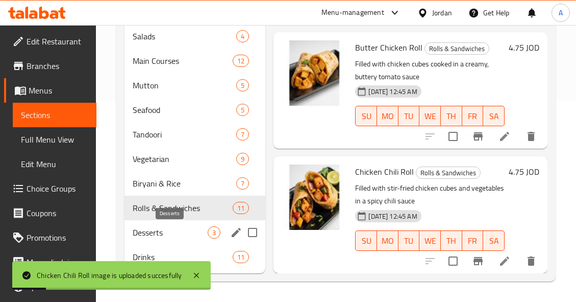
click at [203, 236] on span "Desserts" at bounding box center [170, 232] width 75 height 12
